Goal: Task Accomplishment & Management: Manage account settings

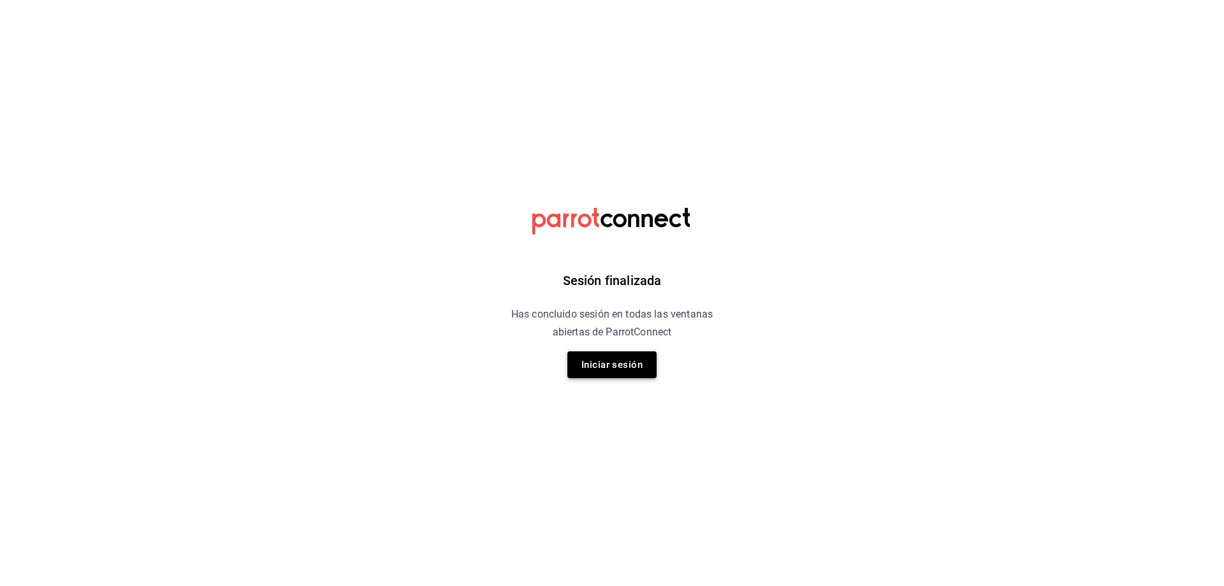
drag, startPoint x: 572, startPoint y: 363, endPoint x: 581, endPoint y: 361, distance: 8.5
click at [581, 361] on button "Iniciar sesión" at bounding box center [611, 364] width 89 height 27
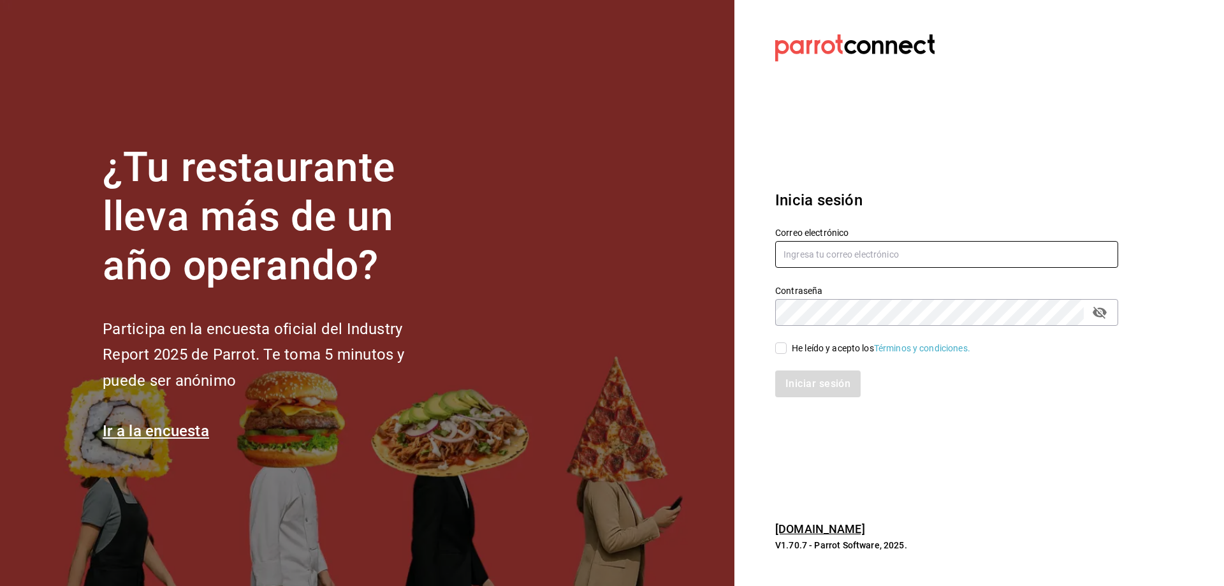
type input "administracion@9fuegos.com"
click at [788, 347] on span "He leído y acepto los Términos y condiciones." at bounding box center [879, 348] width 184 height 13
click at [787, 347] on input "He leído y acepto los Términos y condiciones." at bounding box center [780, 347] width 11 height 11
checkbox input "true"
click at [846, 383] on button "Iniciar sesión" at bounding box center [818, 383] width 87 height 27
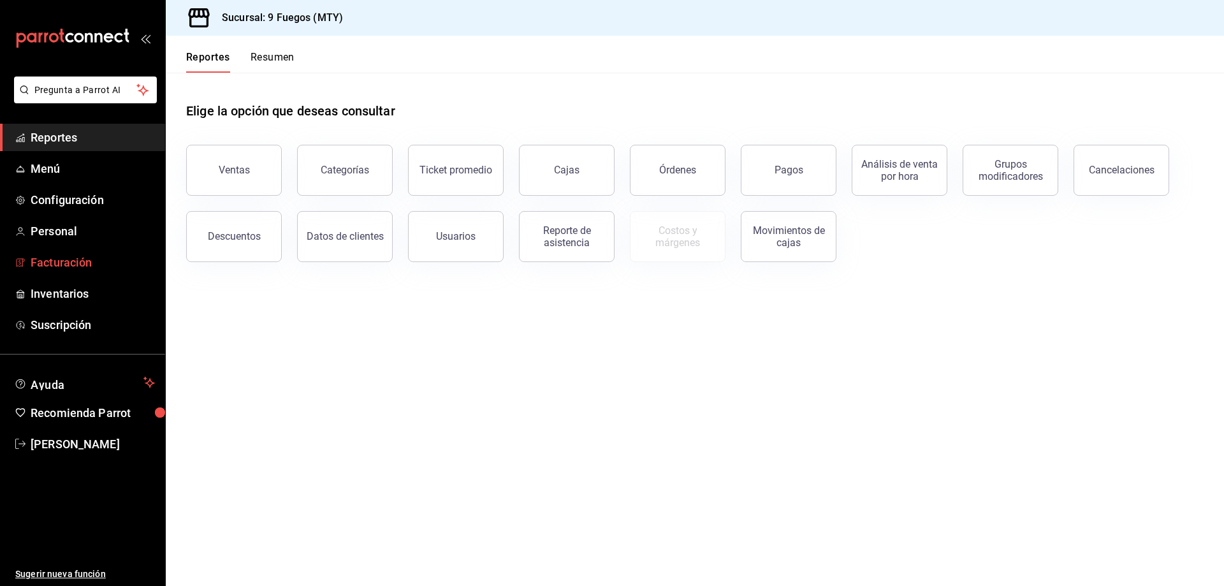
click at [78, 263] on span "Facturación" at bounding box center [93, 262] width 124 height 17
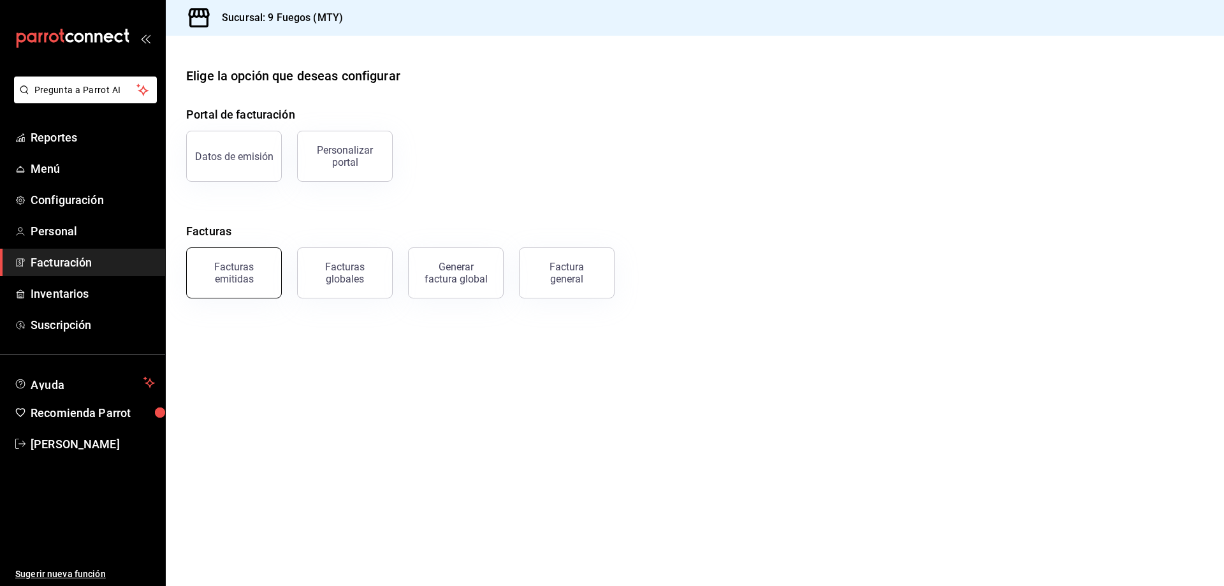
click at [243, 280] on div "Facturas emitidas" at bounding box center [233, 273] width 79 height 24
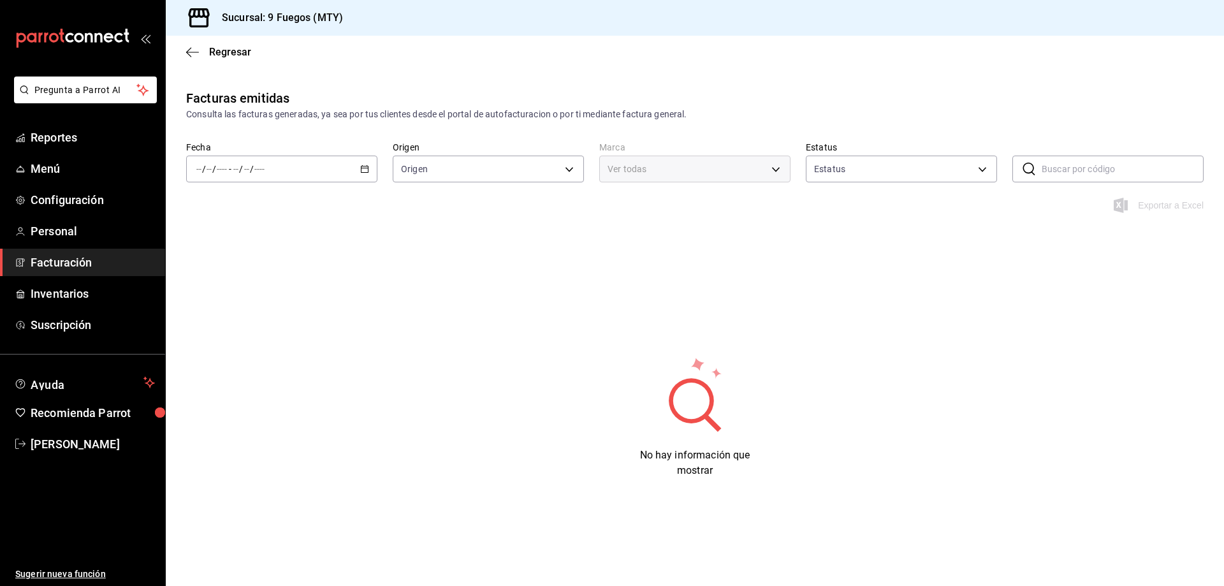
type input "ORDER_INVOICE,GENERAL_INVOICE"
type input "ACTIVE,PENDING_CANCELLATION,CANCELLED,PRE_CANCELLED"
click at [363, 166] on \(Stroke\) "button" at bounding box center [365, 169] width 8 height 7
type input "4a3df261-e1b8-48be-829d-093db8c32d8f"
click at [257, 273] on li "Semana actual" at bounding box center [246, 264] width 119 height 29
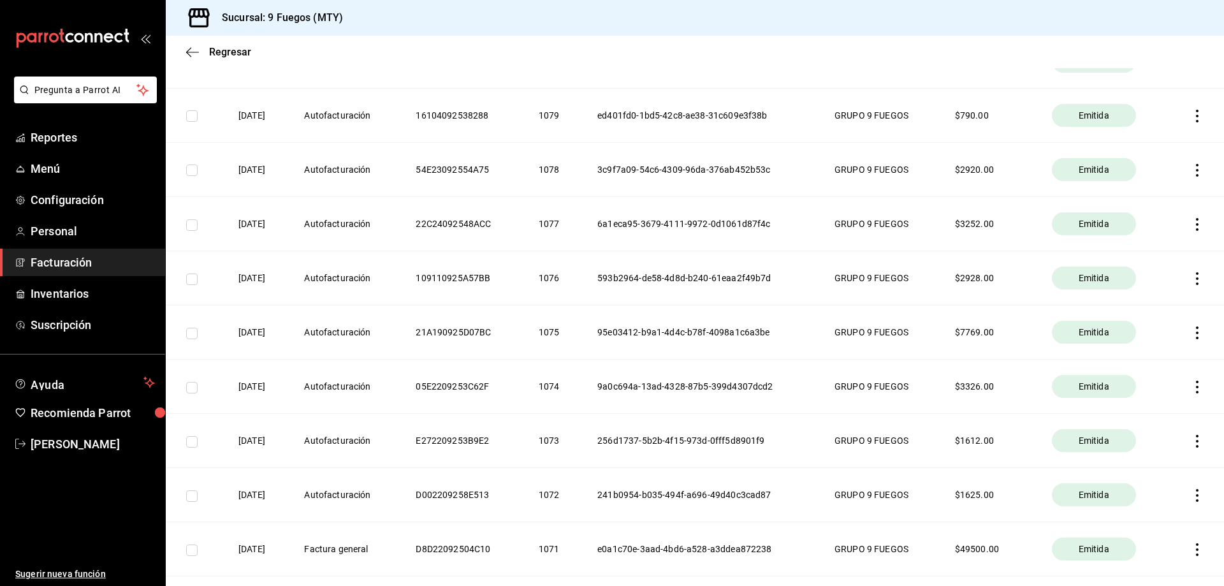
scroll to position [319, 0]
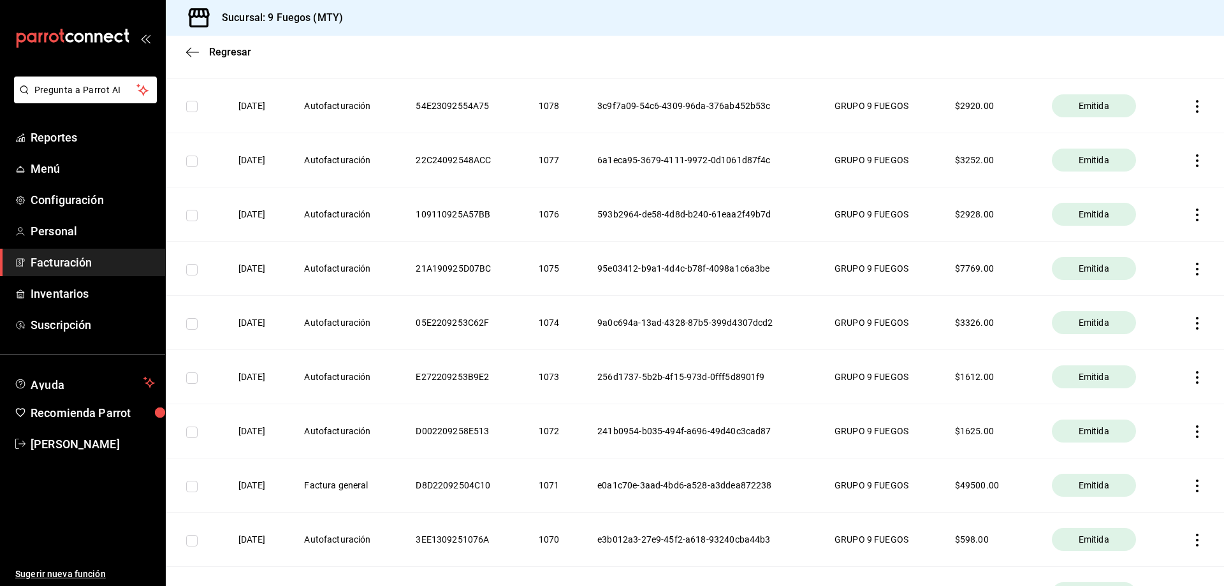
click at [1191, 487] on icon "button" at bounding box center [1197, 485] width 13 height 13
click at [1124, 518] on div "Cancelar factura" at bounding box center [1130, 518] width 66 height 10
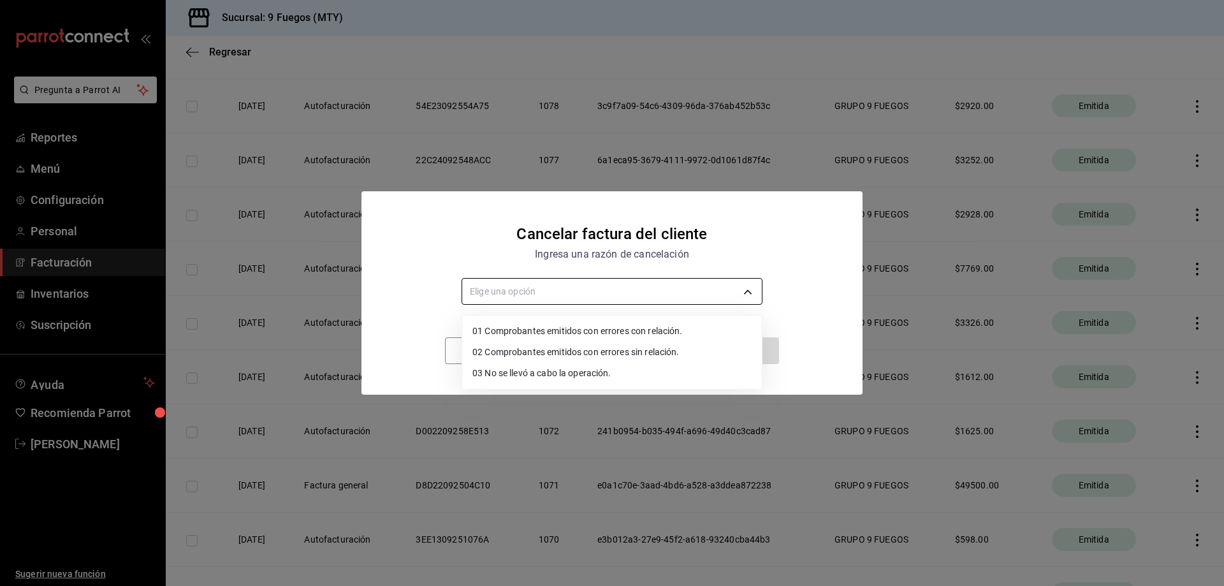
click at [634, 286] on body "Pregunta a Parrot AI Reportes Menú Configuración Personal Facturación Inventari…" at bounding box center [612, 293] width 1224 height 586
drag, startPoint x: 770, startPoint y: 346, endPoint x: 771, endPoint y: 358, distance: 12.2
click at [771, 358] on div at bounding box center [612, 293] width 1224 height 586
click at [745, 293] on body "Pregunta a Parrot AI Reportes Menú Configuración Personal Facturación Inventari…" at bounding box center [612, 293] width 1224 height 586
click at [577, 370] on li "03 No se llevó a cabo la operación." at bounding box center [612, 373] width 300 height 21
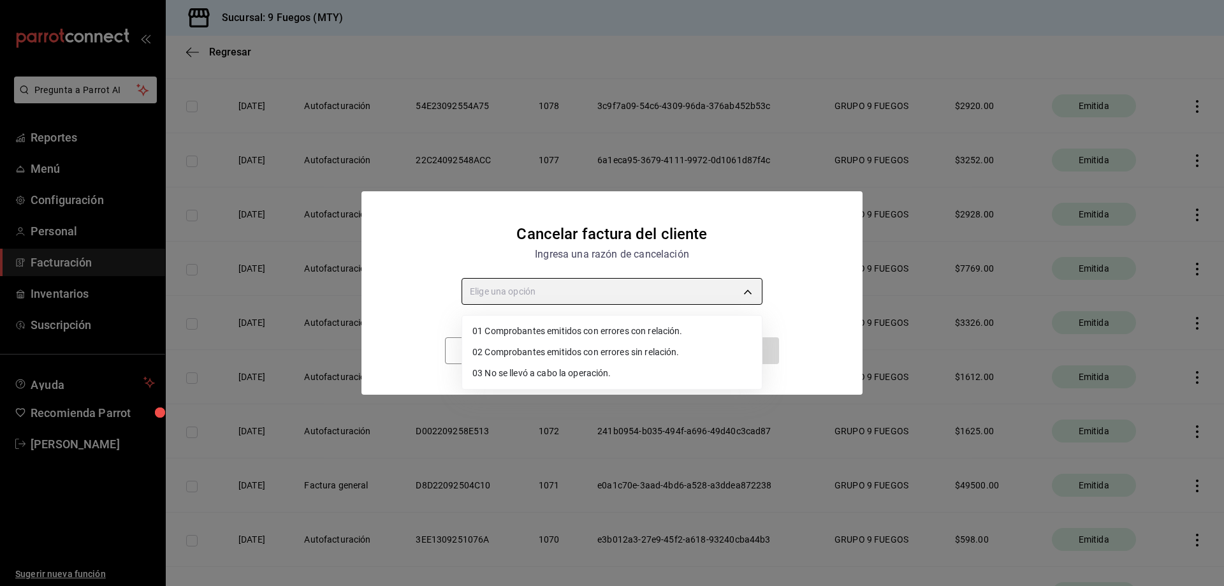
type input "INCOMPLETE_OPERATION"
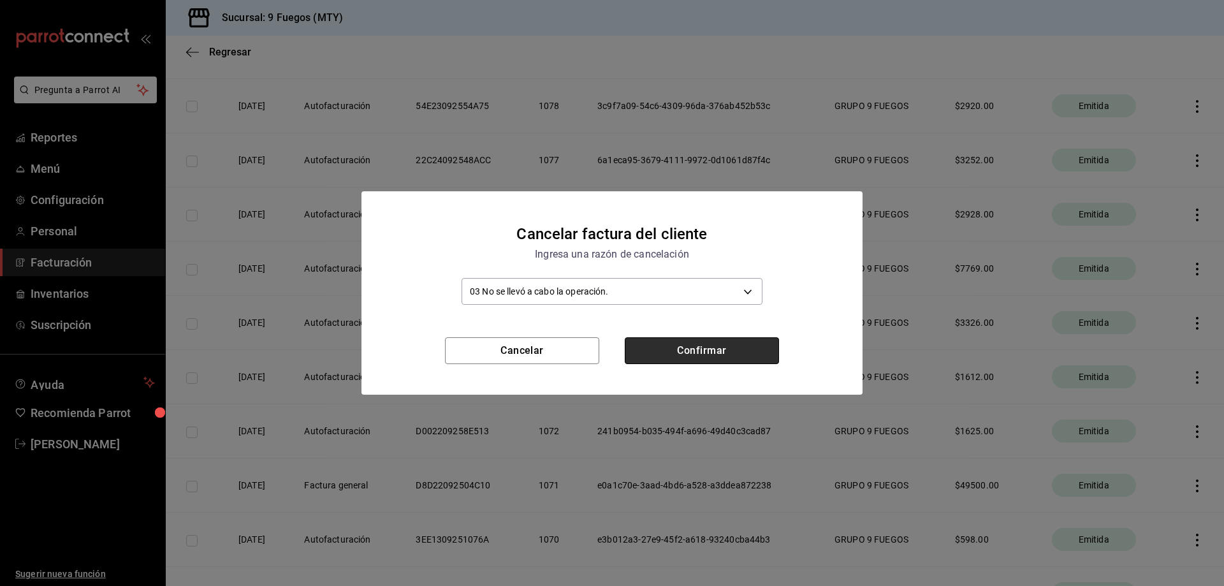
click at [687, 353] on button "Confirmar" at bounding box center [702, 350] width 154 height 27
